Goal: Task Accomplishment & Management: Manage account settings

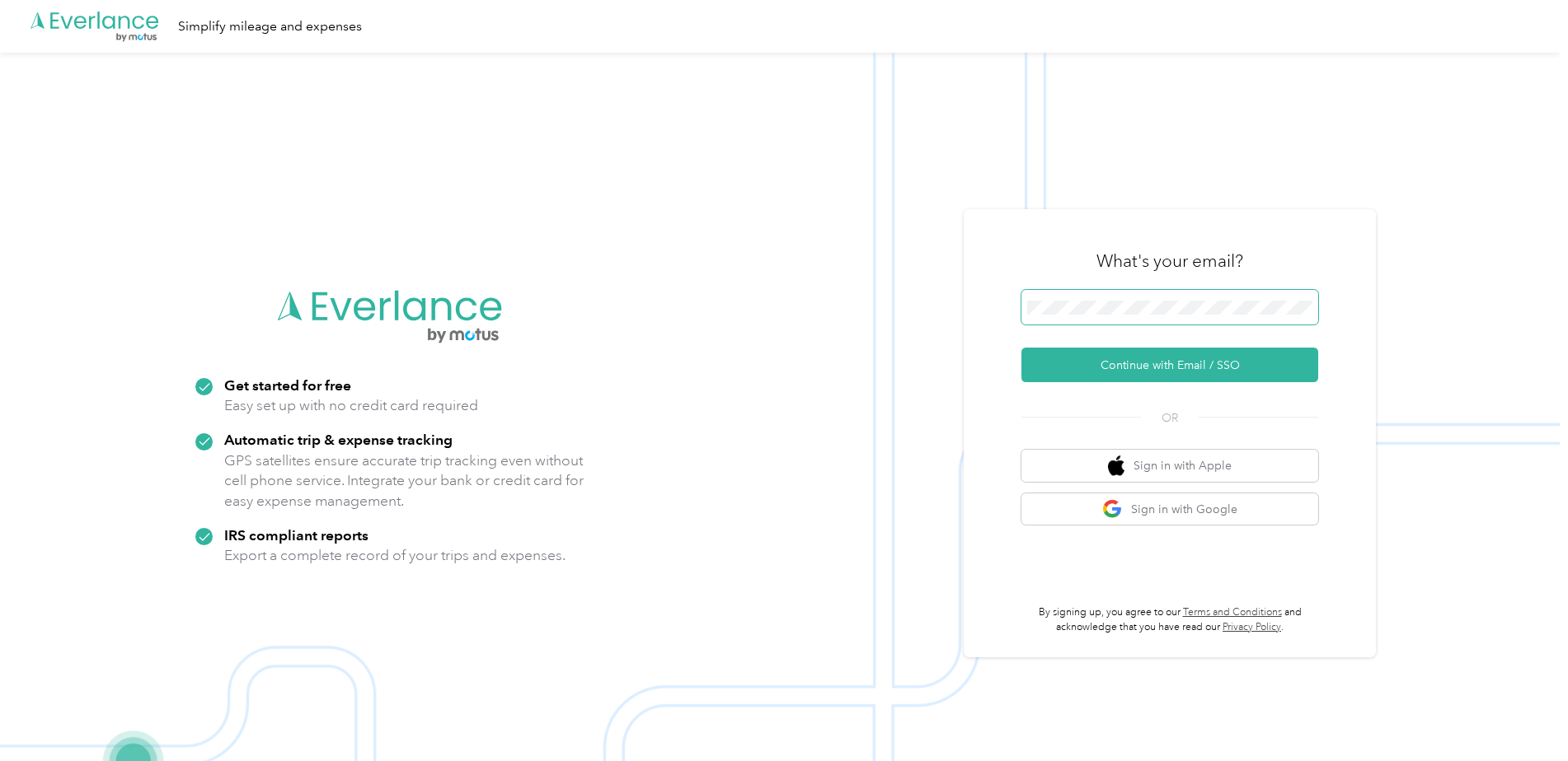
click at [1162, 317] on span at bounding box center [1170, 307] width 297 height 35
click at [1150, 375] on button "Continue with Email / SSO" at bounding box center [1170, 365] width 297 height 35
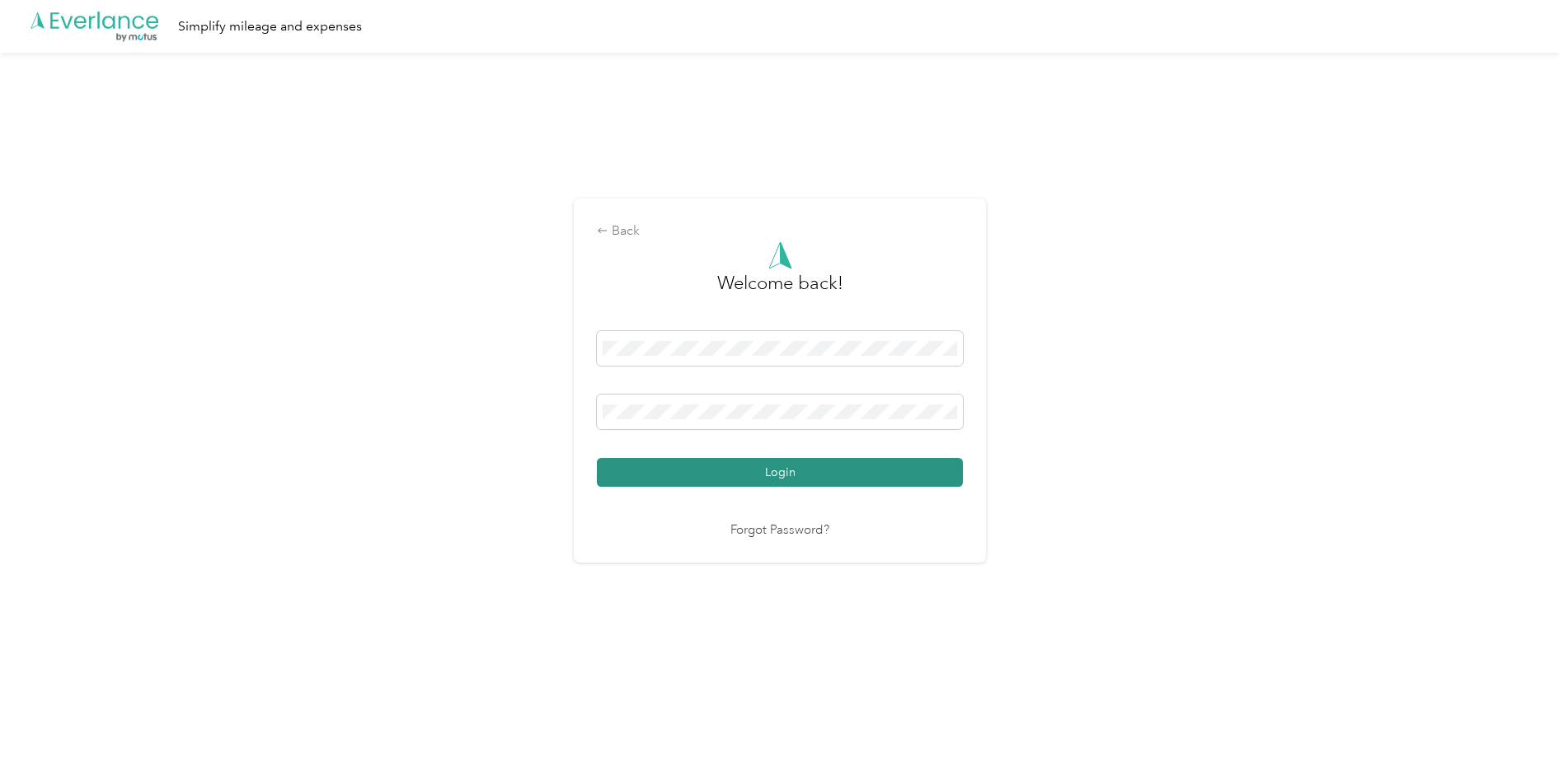
click at [751, 469] on button "Login" at bounding box center [779, 472] width 366 height 29
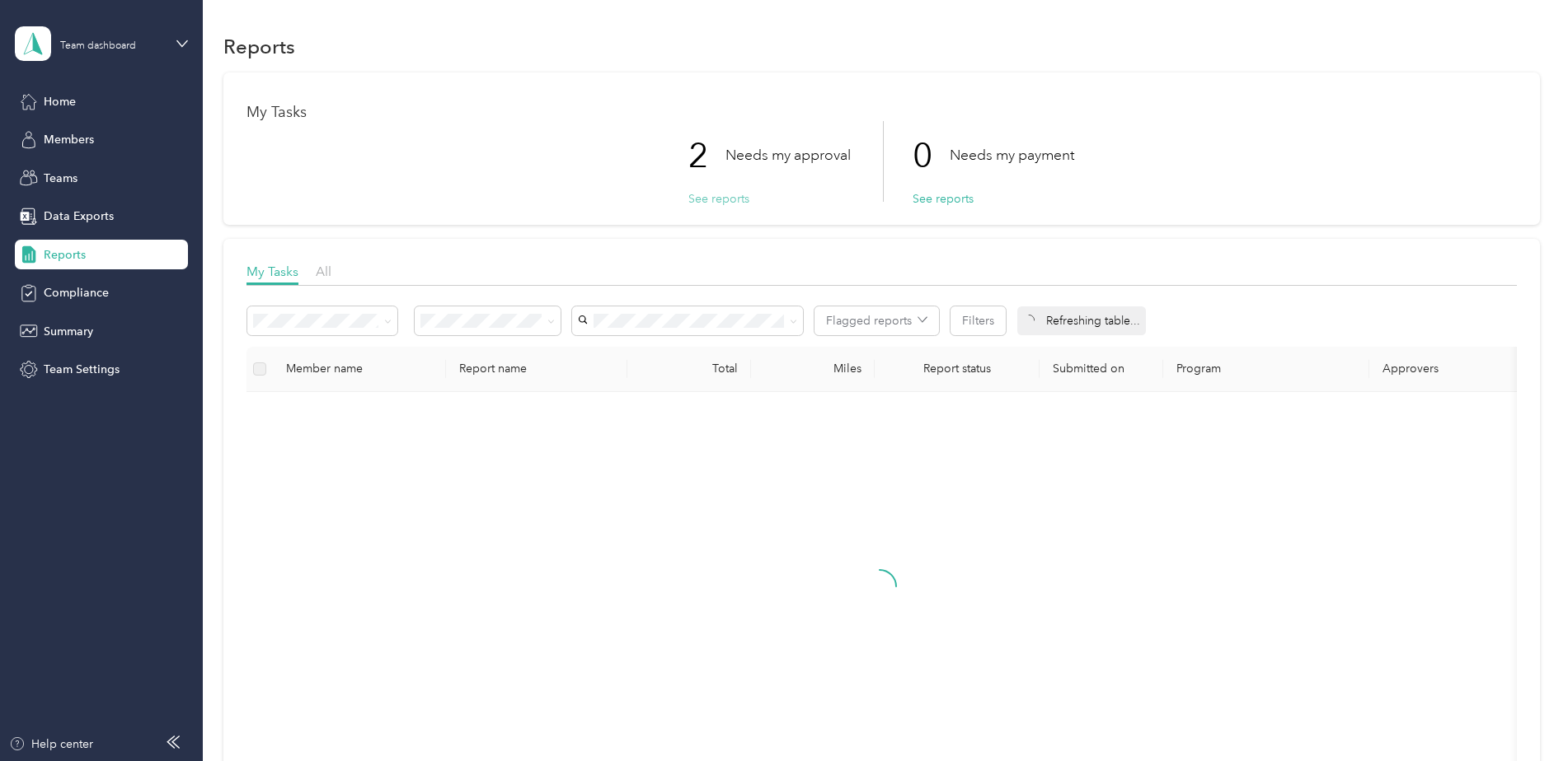
click at [706, 198] on button "See reports" at bounding box center [719, 199] width 61 height 18
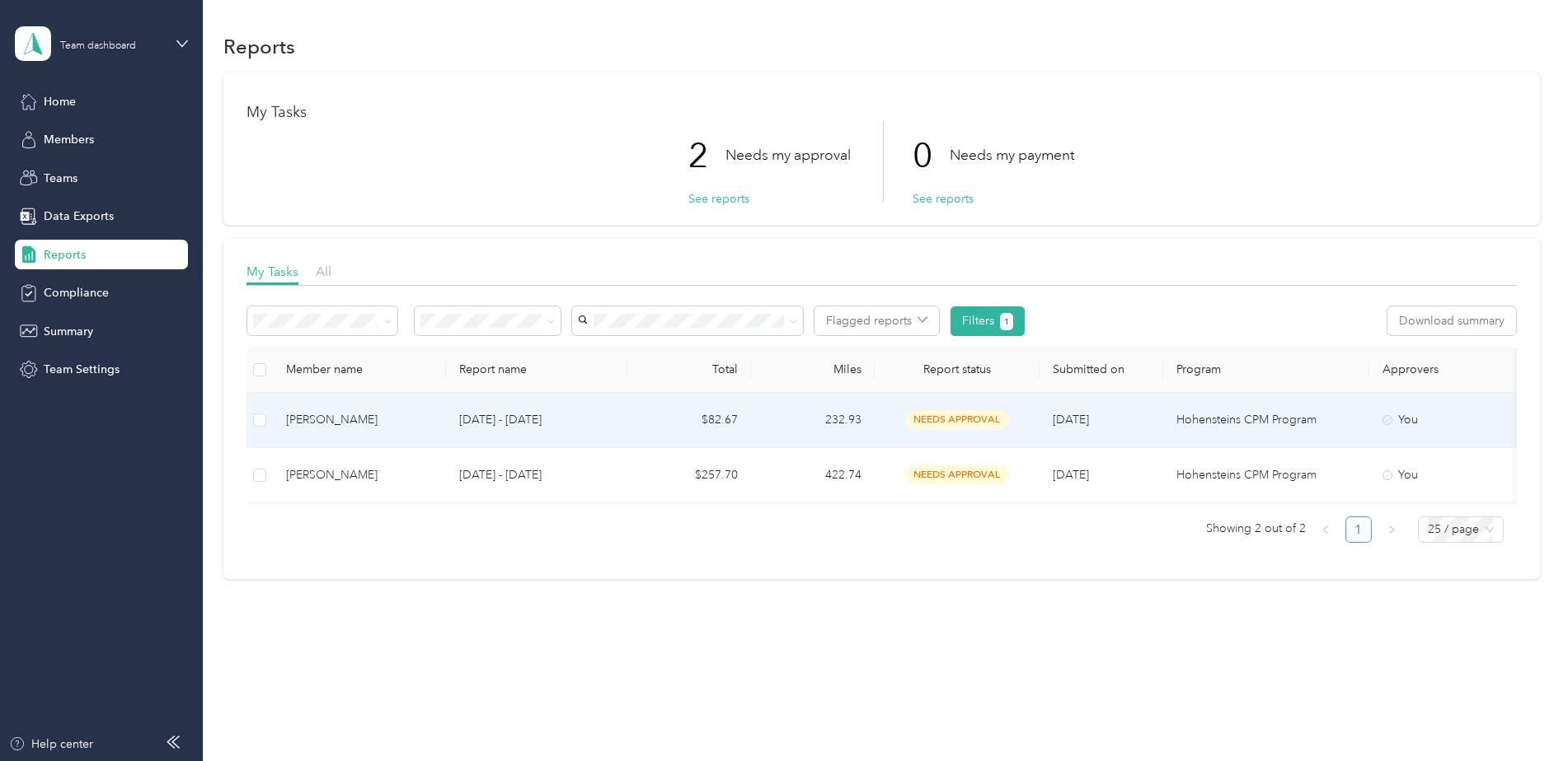
click at [864, 415] on td "232.93" at bounding box center [812, 421] width 123 height 55
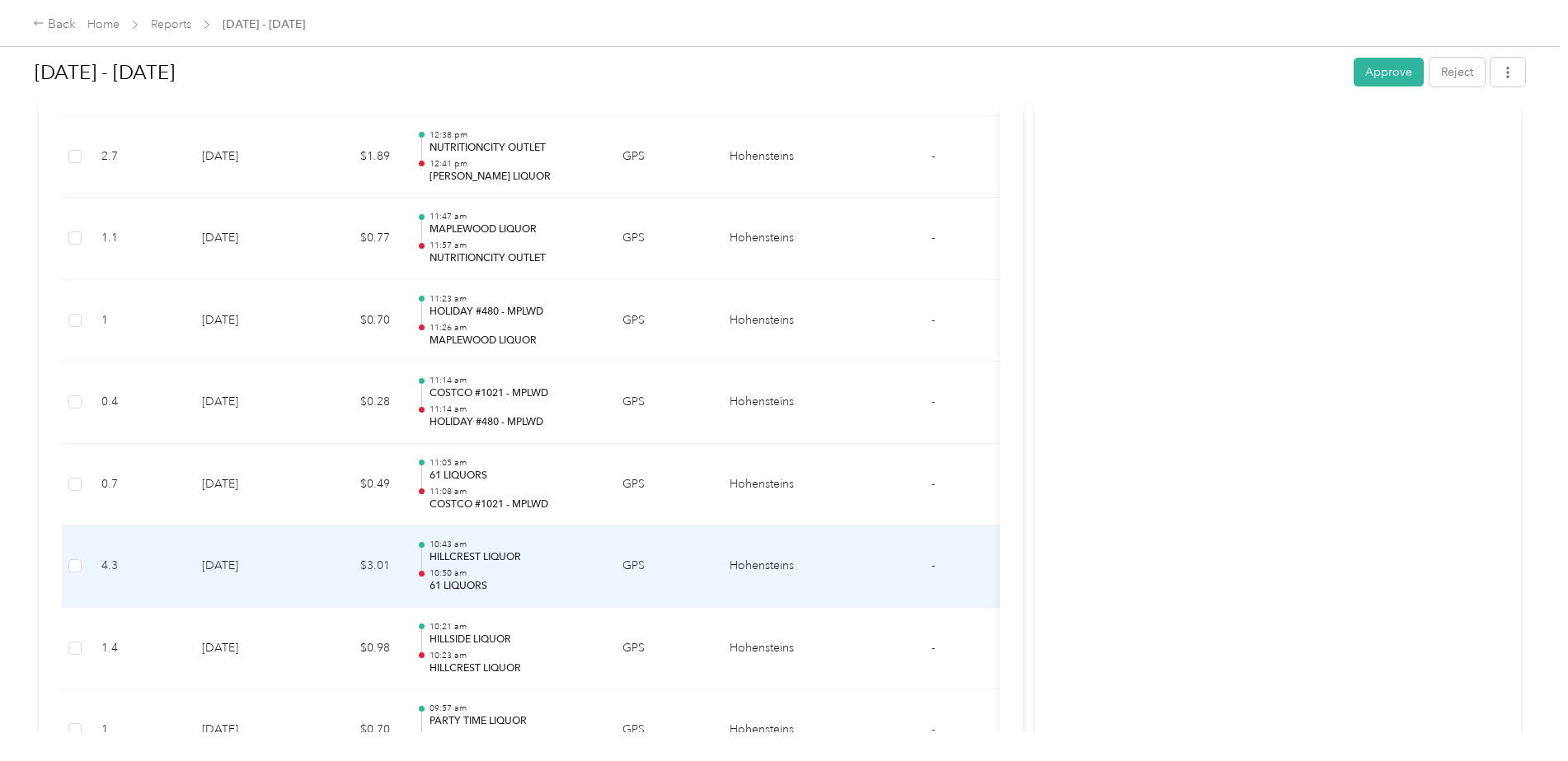
scroll to position [2650, 0]
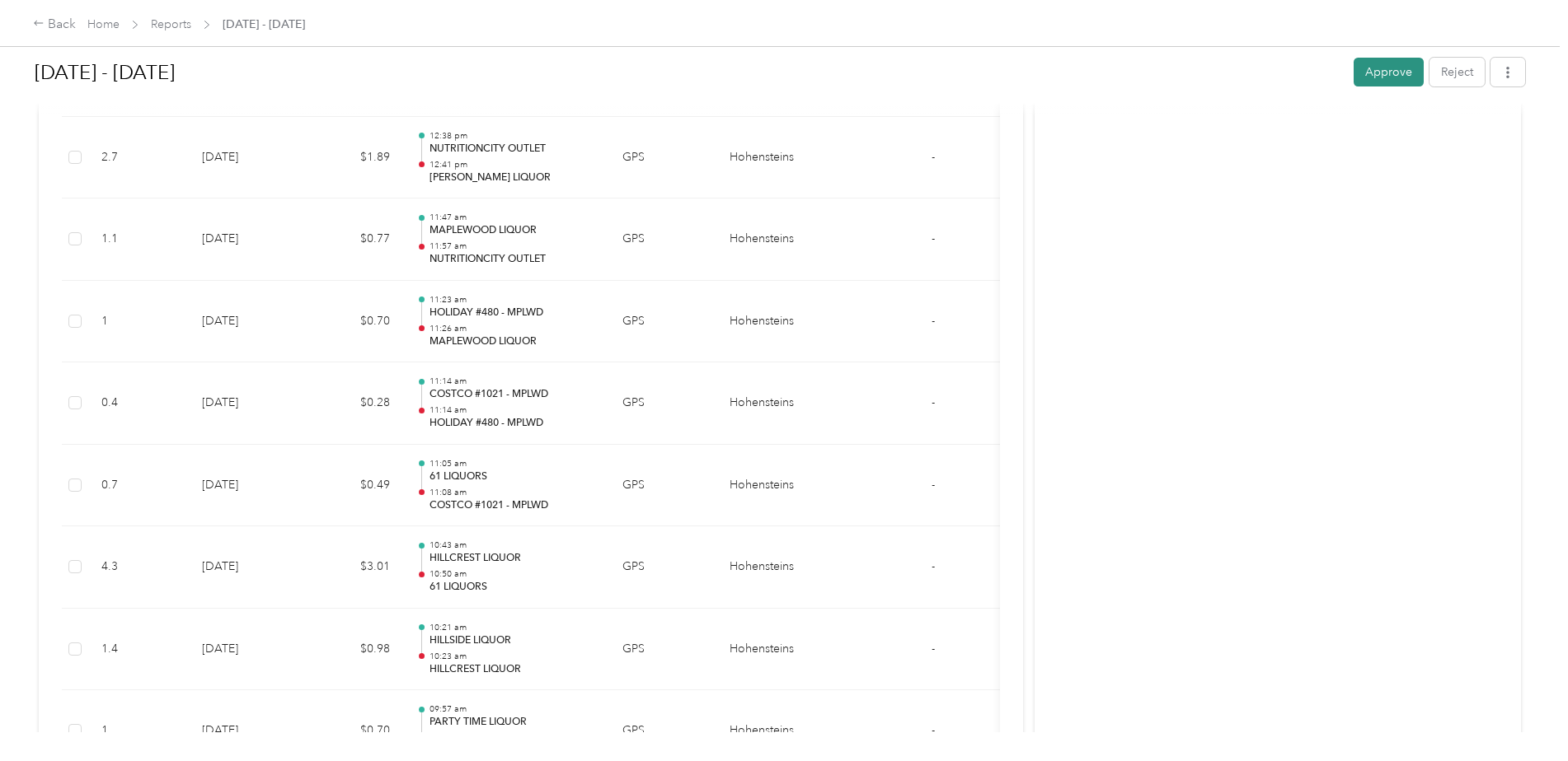
click at [1386, 69] on button "Approve" at bounding box center [1388, 72] width 70 height 29
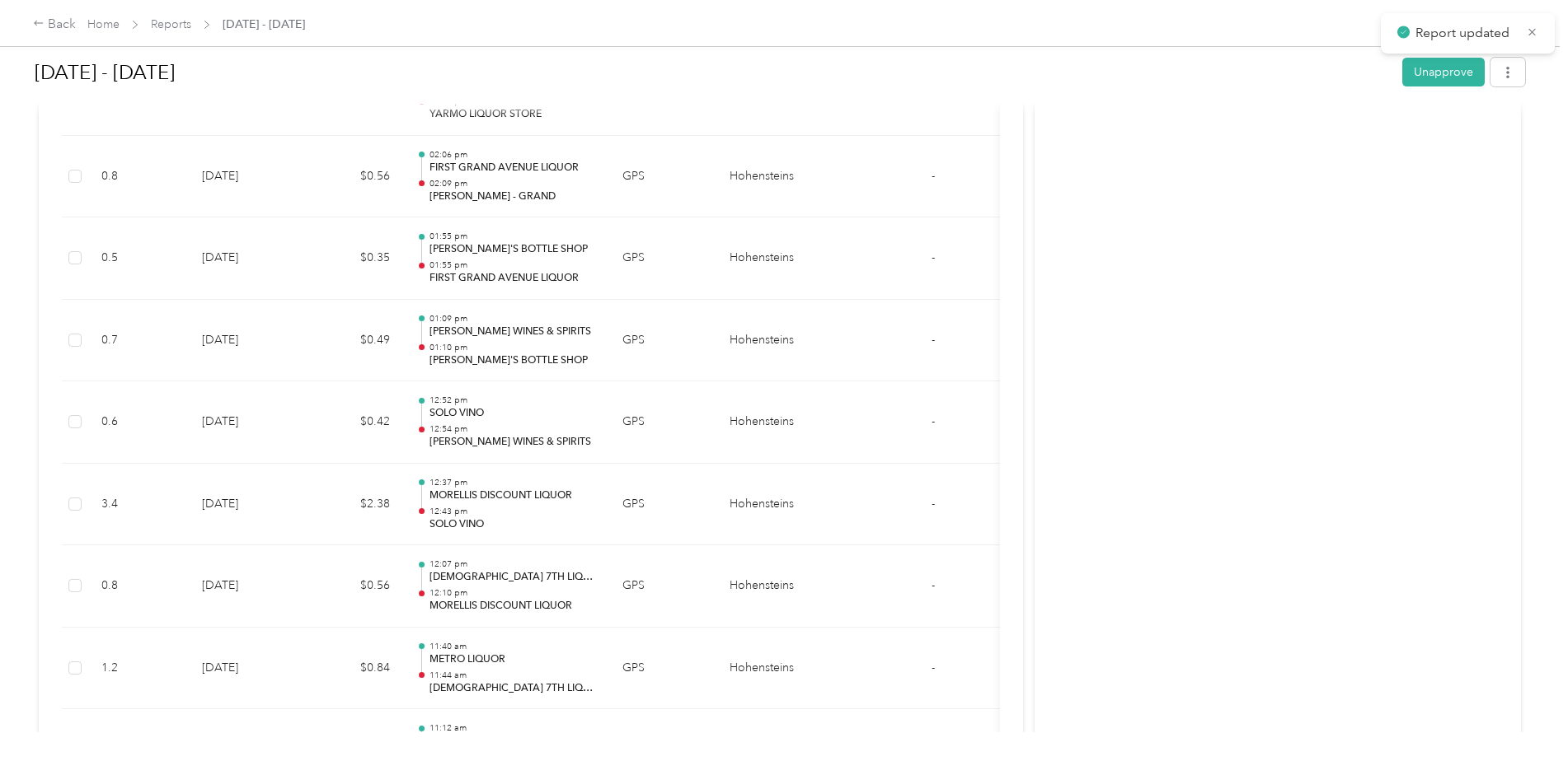
scroll to position [961, 0]
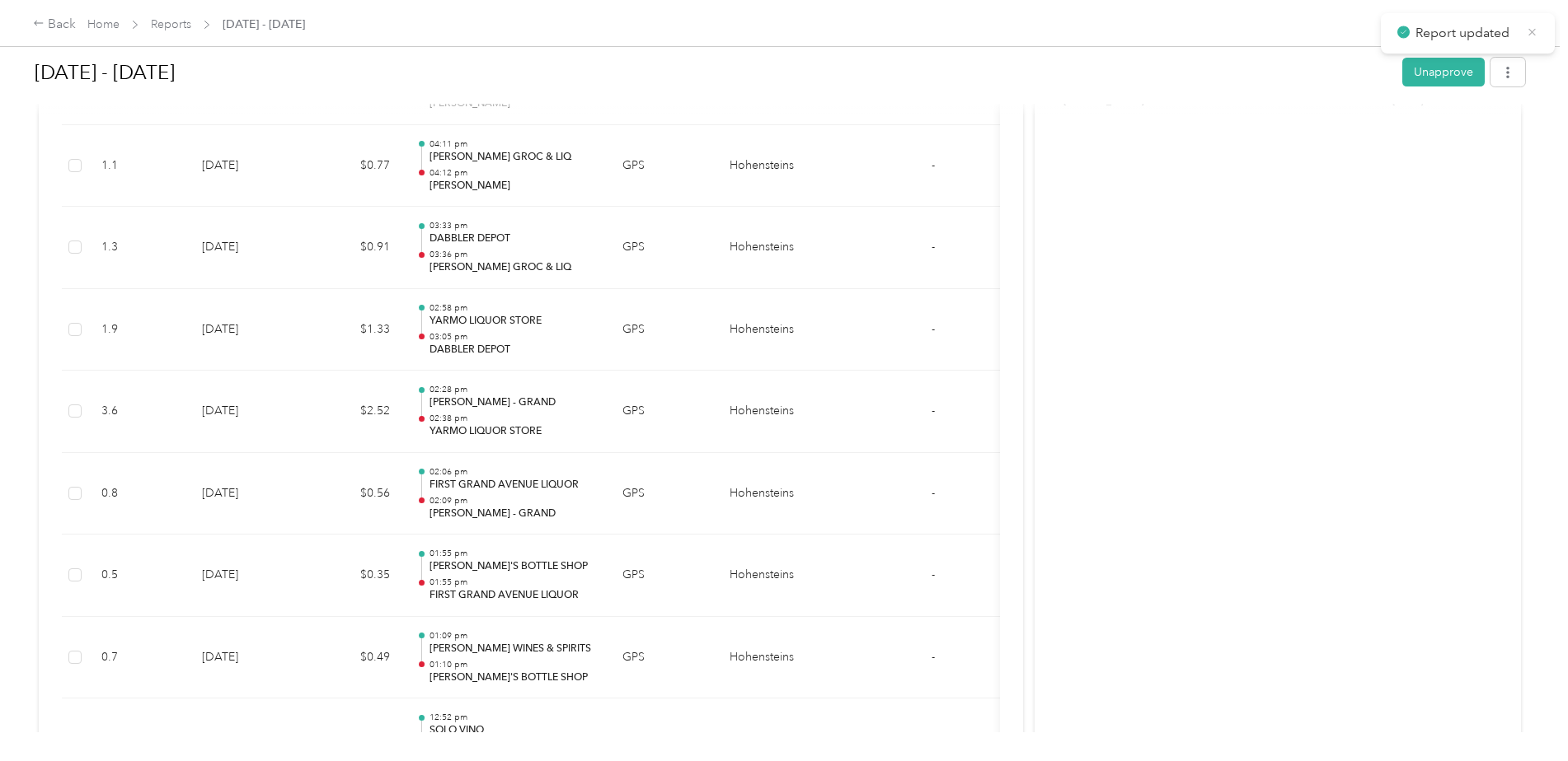
click at [1533, 33] on icon at bounding box center [1532, 32] width 13 height 15
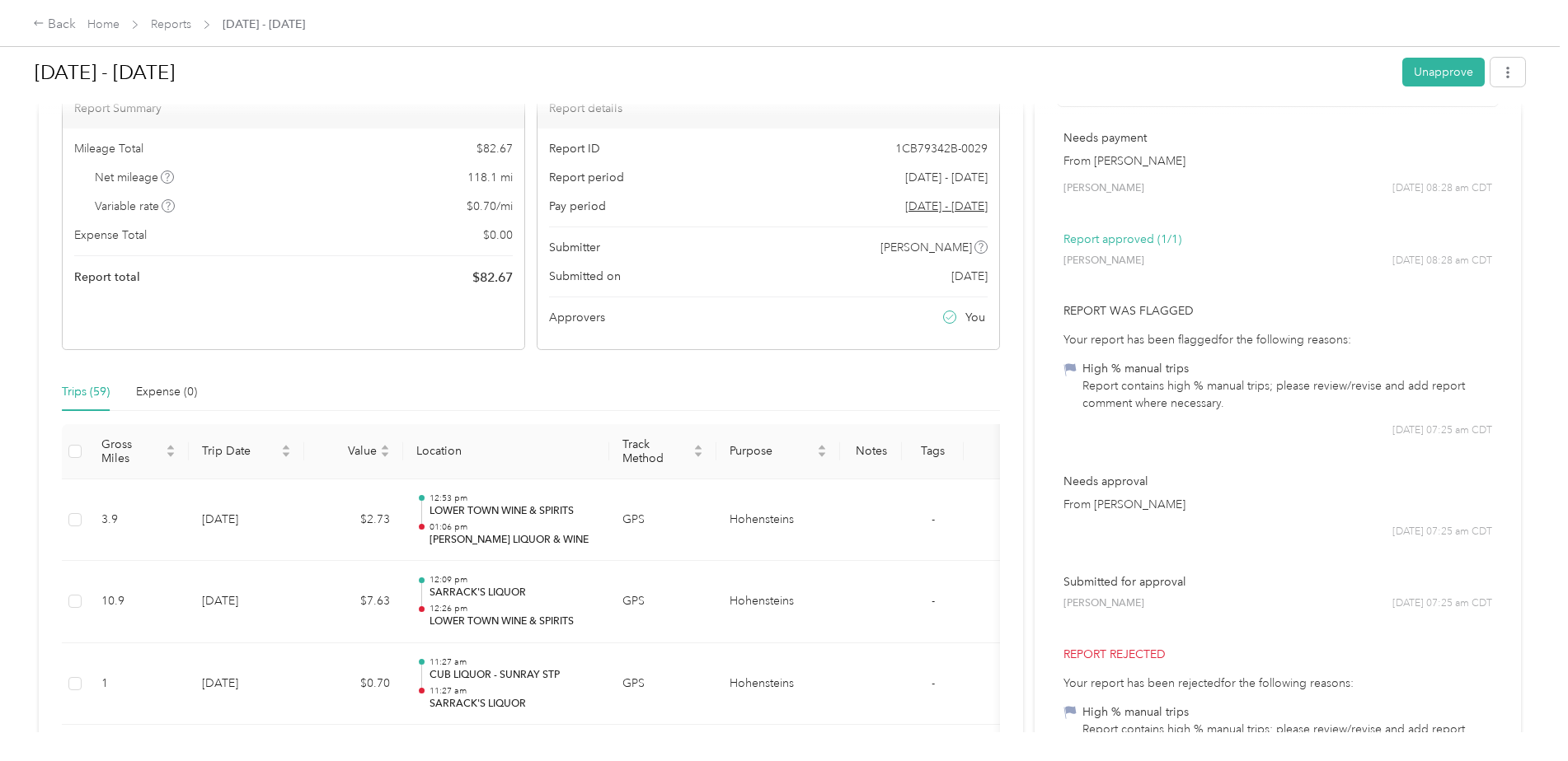
scroll to position [0, 0]
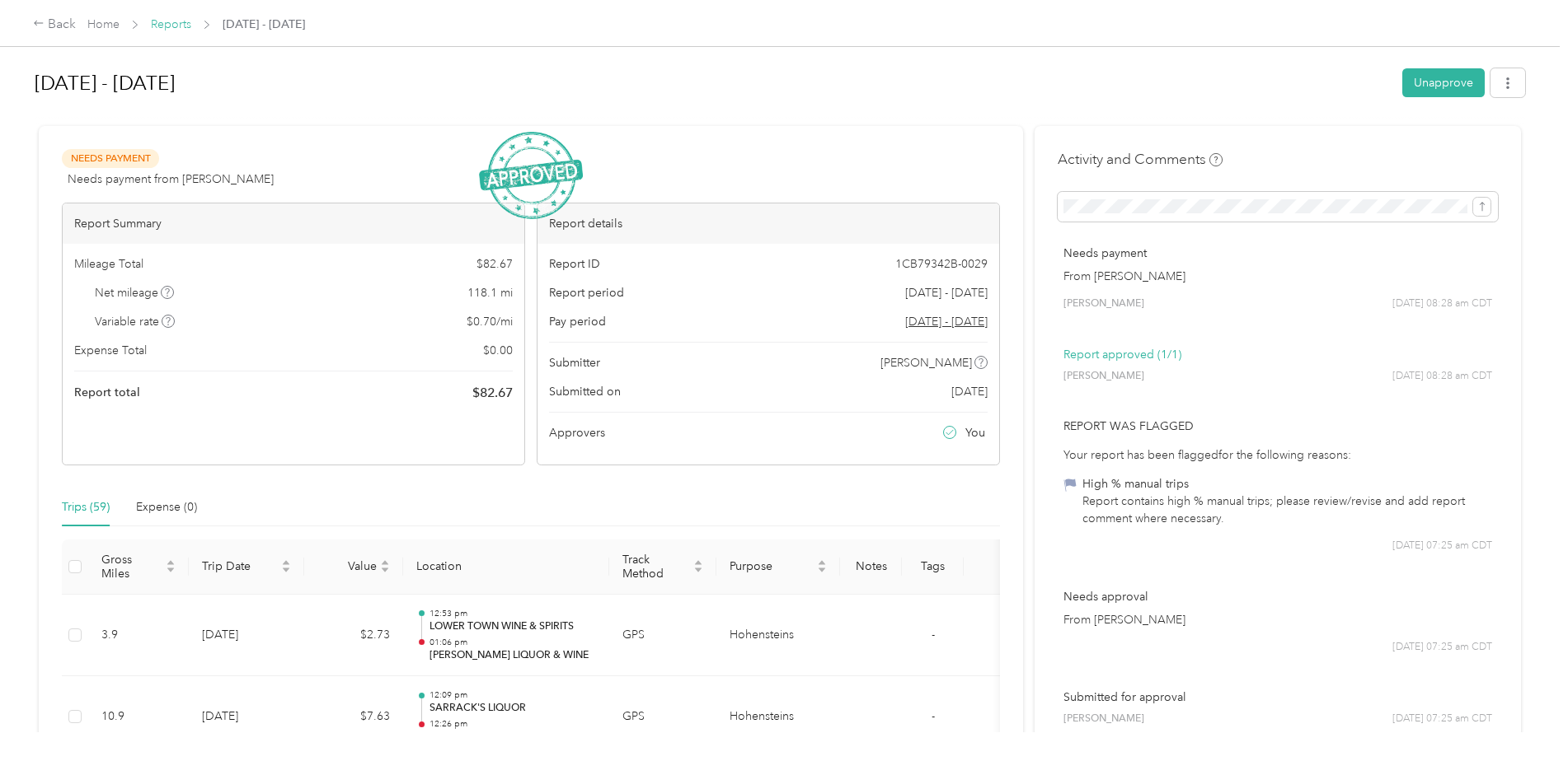
click at [171, 22] on link "Reports" at bounding box center [171, 25] width 40 height 14
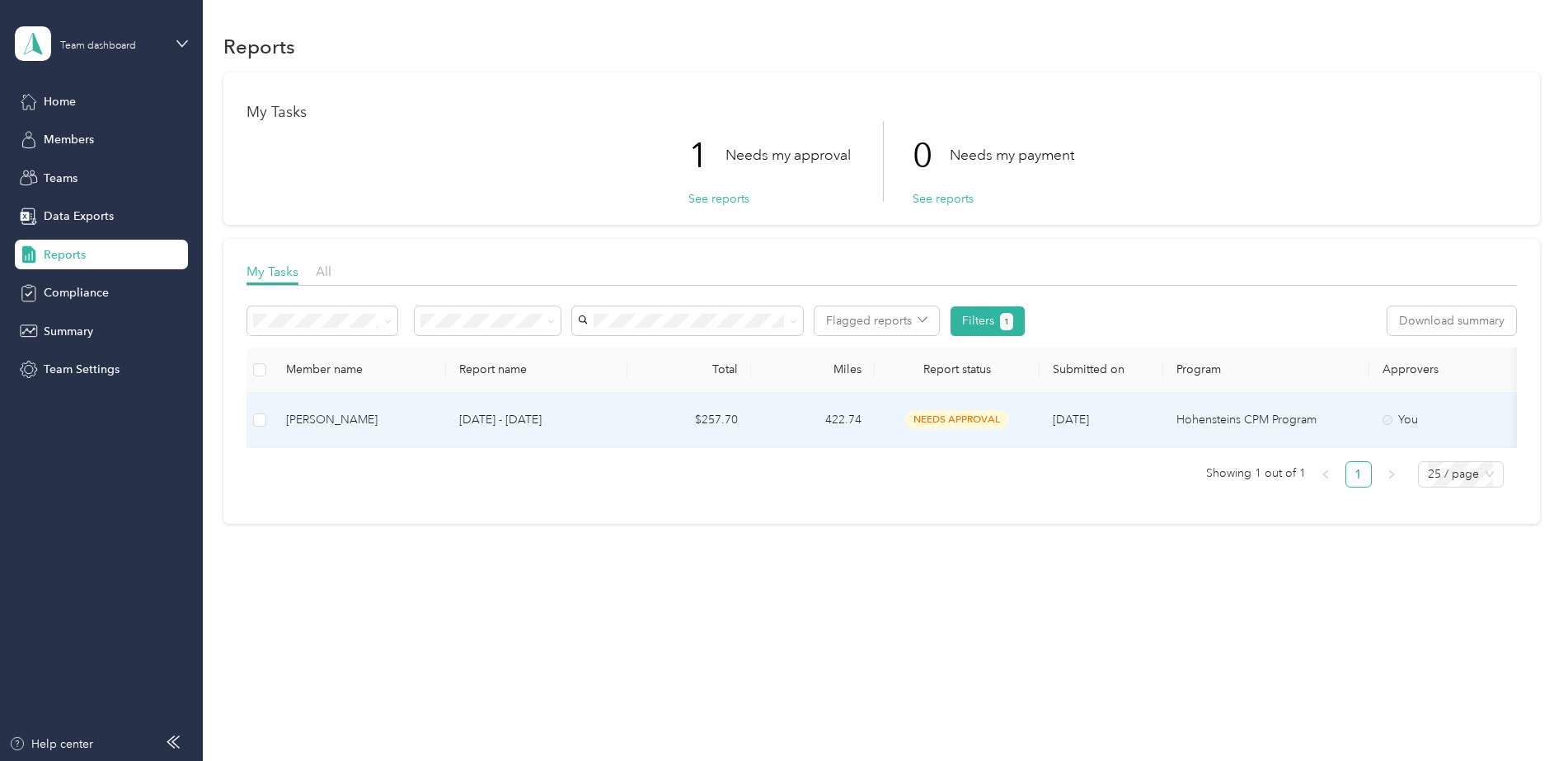
click at [430, 416] on div "[PERSON_NAME]" at bounding box center [359, 420] width 147 height 18
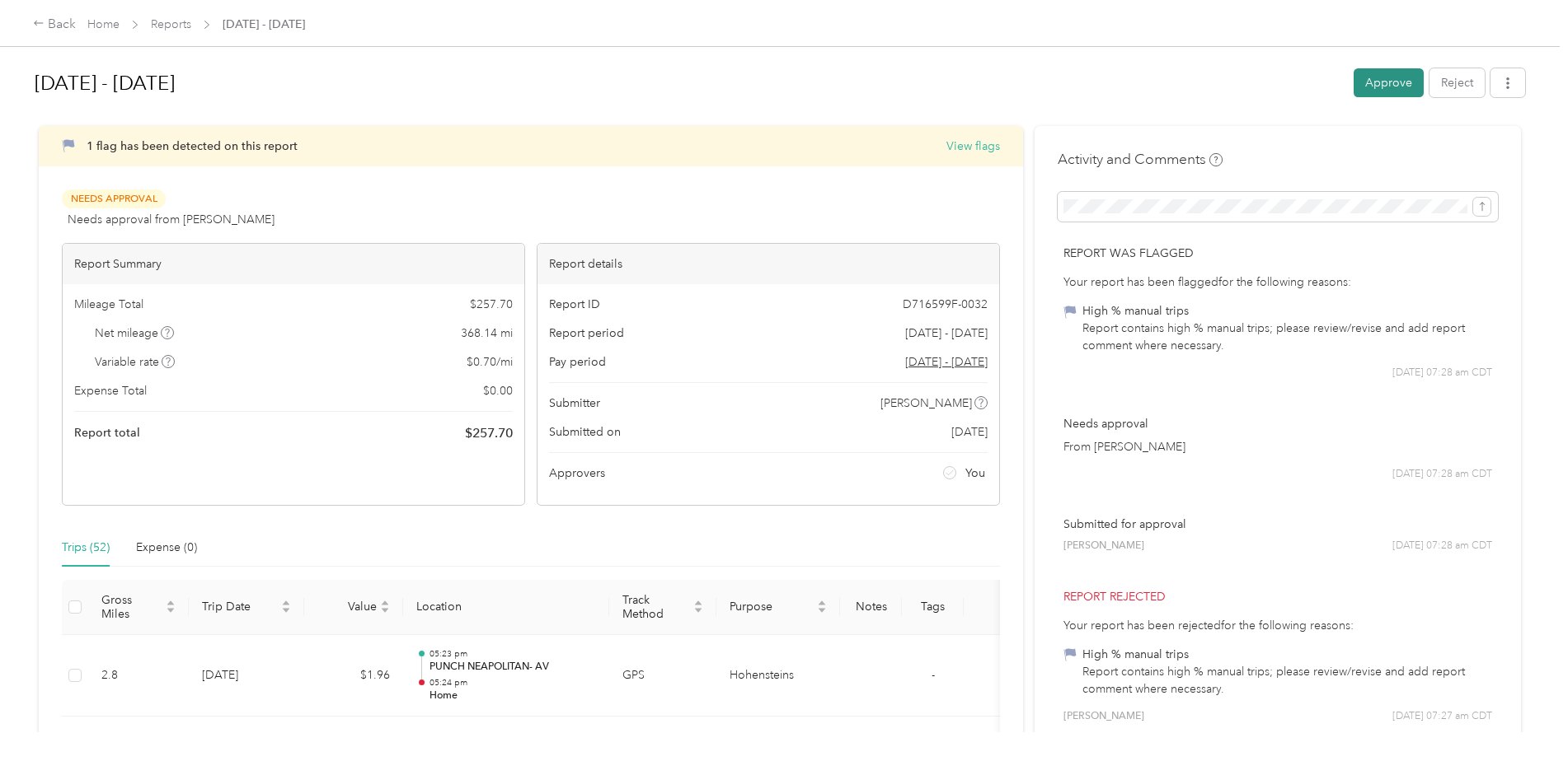
click at [1380, 77] on button "Approve" at bounding box center [1388, 82] width 70 height 29
